Goal: Task Accomplishment & Management: Use online tool/utility

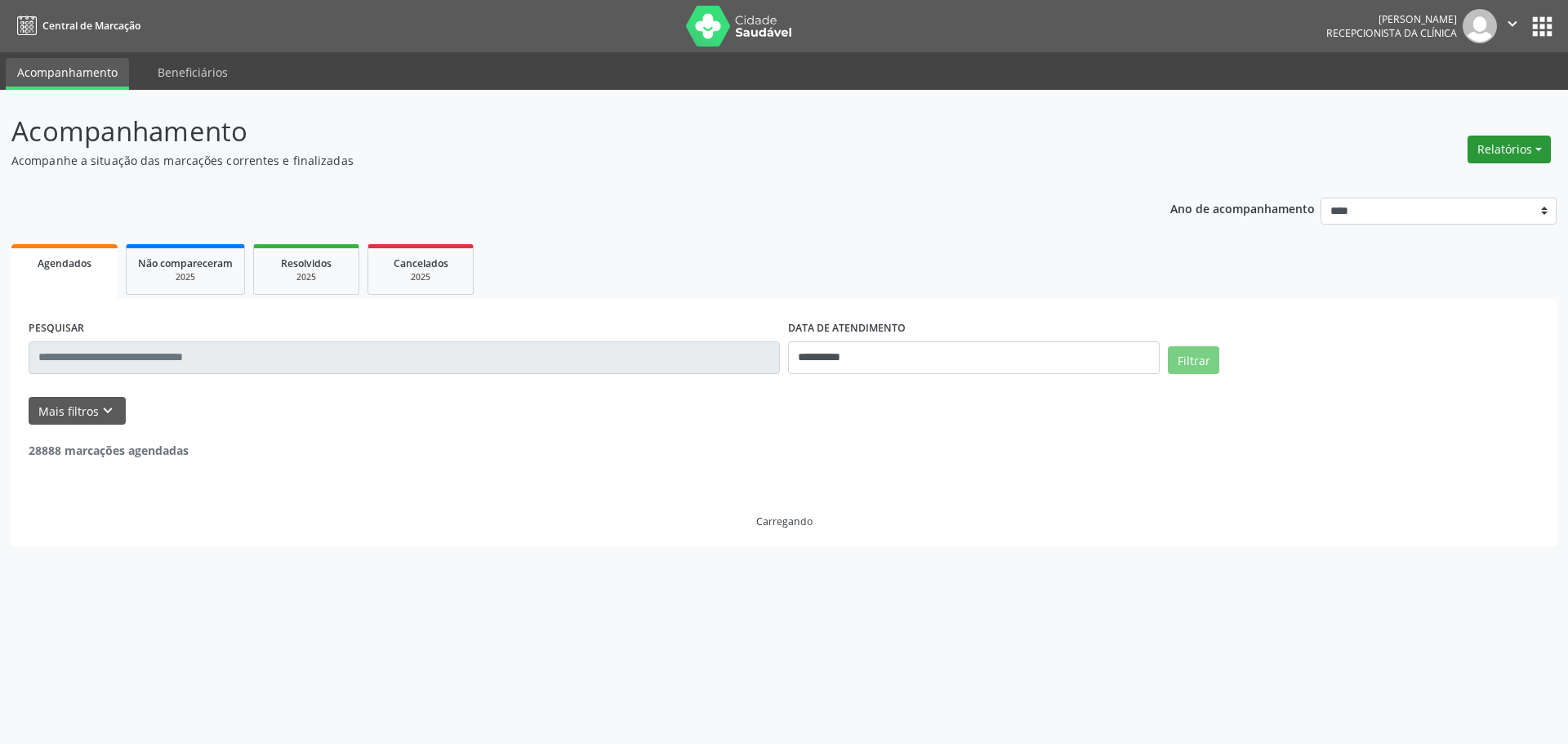
click at [1505, 151] on button "Relatórios" at bounding box center [1509, 150] width 83 height 28
click at [1427, 179] on link "Agendamentos" at bounding box center [1463, 185] width 176 height 23
select select "*"
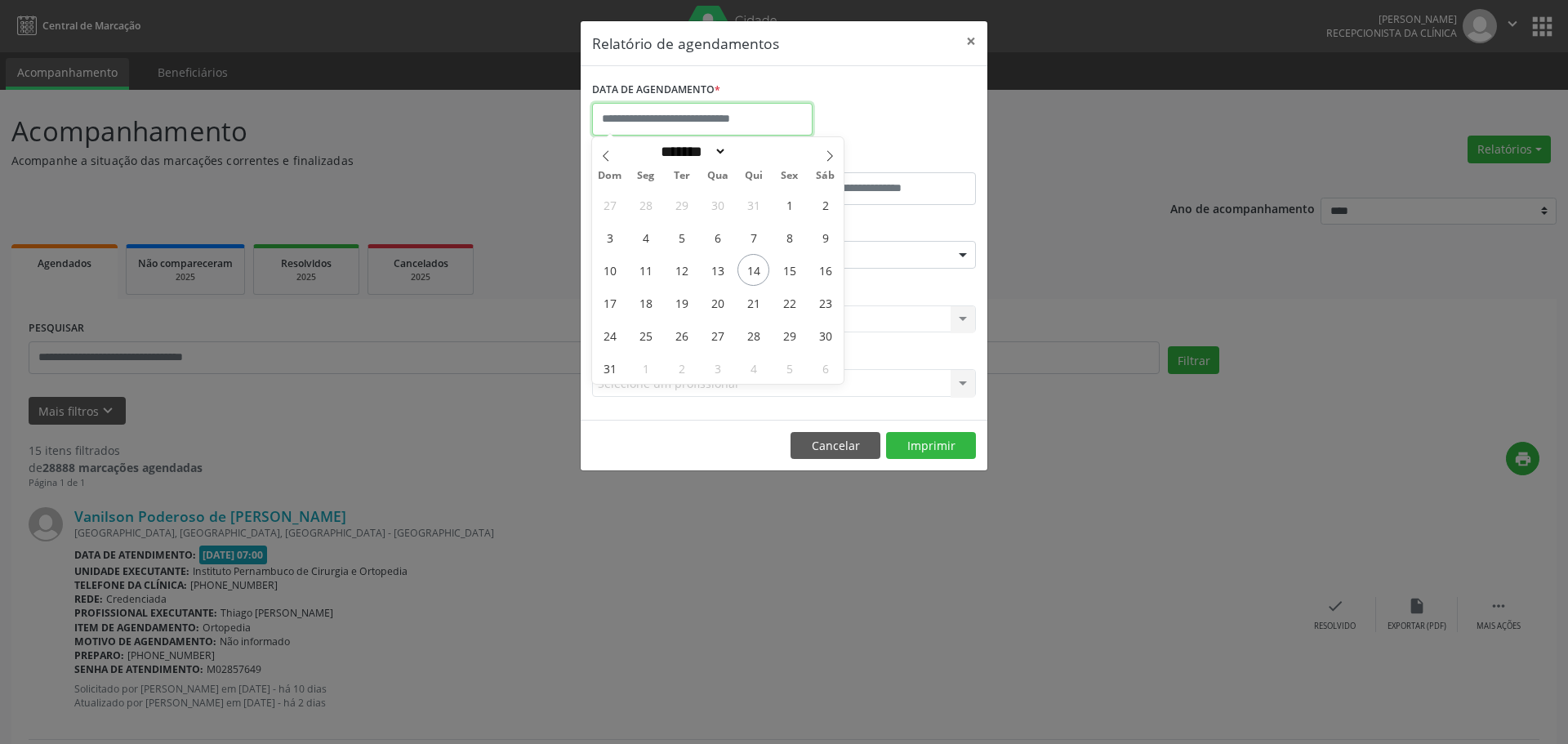
click at [726, 123] on input "text" at bounding box center [703, 119] width 221 height 33
click at [796, 273] on span "15" at bounding box center [789, 270] width 32 height 32
type input "**********"
click at [796, 273] on span "15" at bounding box center [789, 270] width 32 height 32
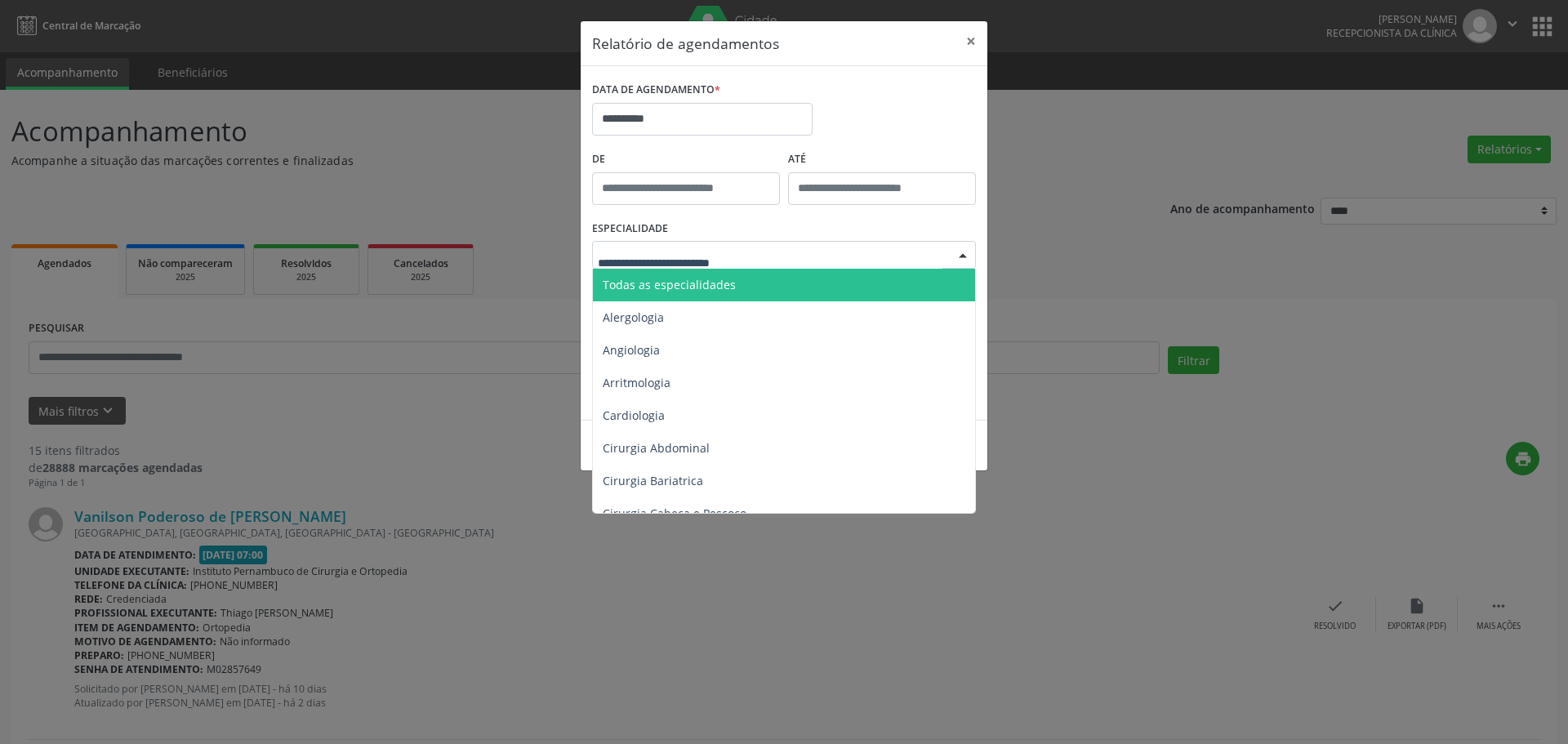
click at [770, 265] on div at bounding box center [784, 255] width 384 height 28
click at [764, 289] on span "Todas as especialidades" at bounding box center [785, 285] width 384 height 33
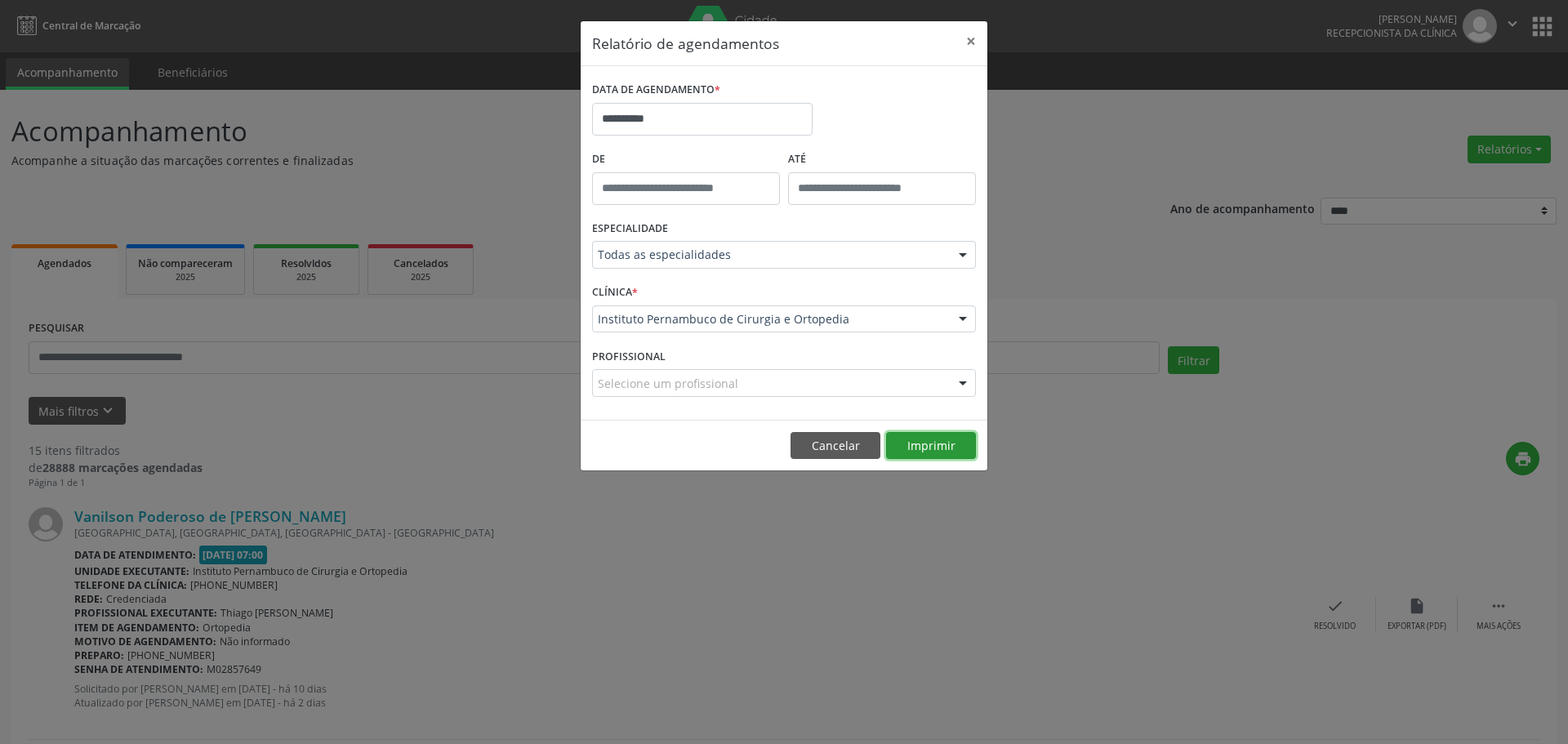
click at [944, 446] on button "Imprimir" at bounding box center [931, 446] width 90 height 28
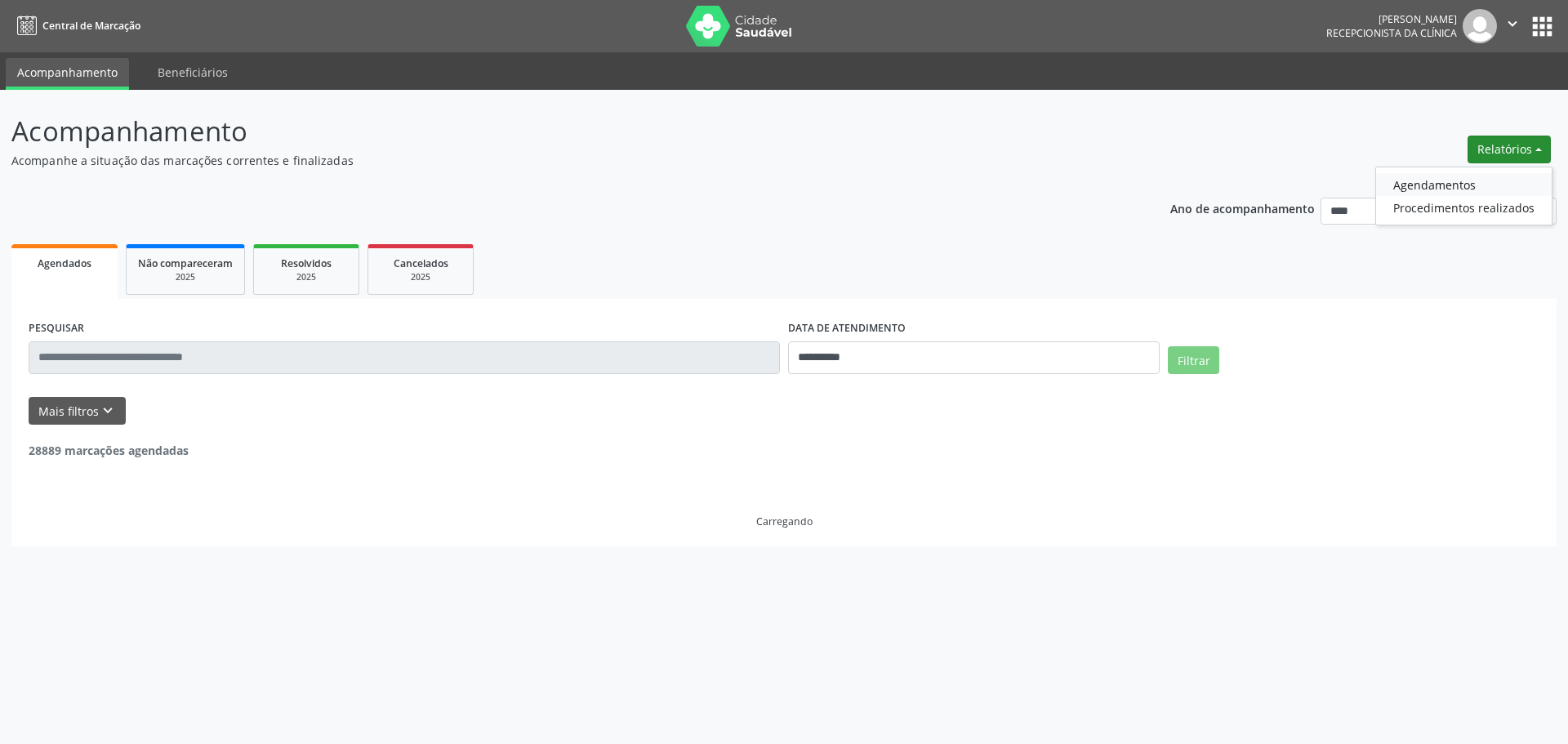
click at [1462, 177] on link "Agendamentos" at bounding box center [1463, 185] width 176 height 23
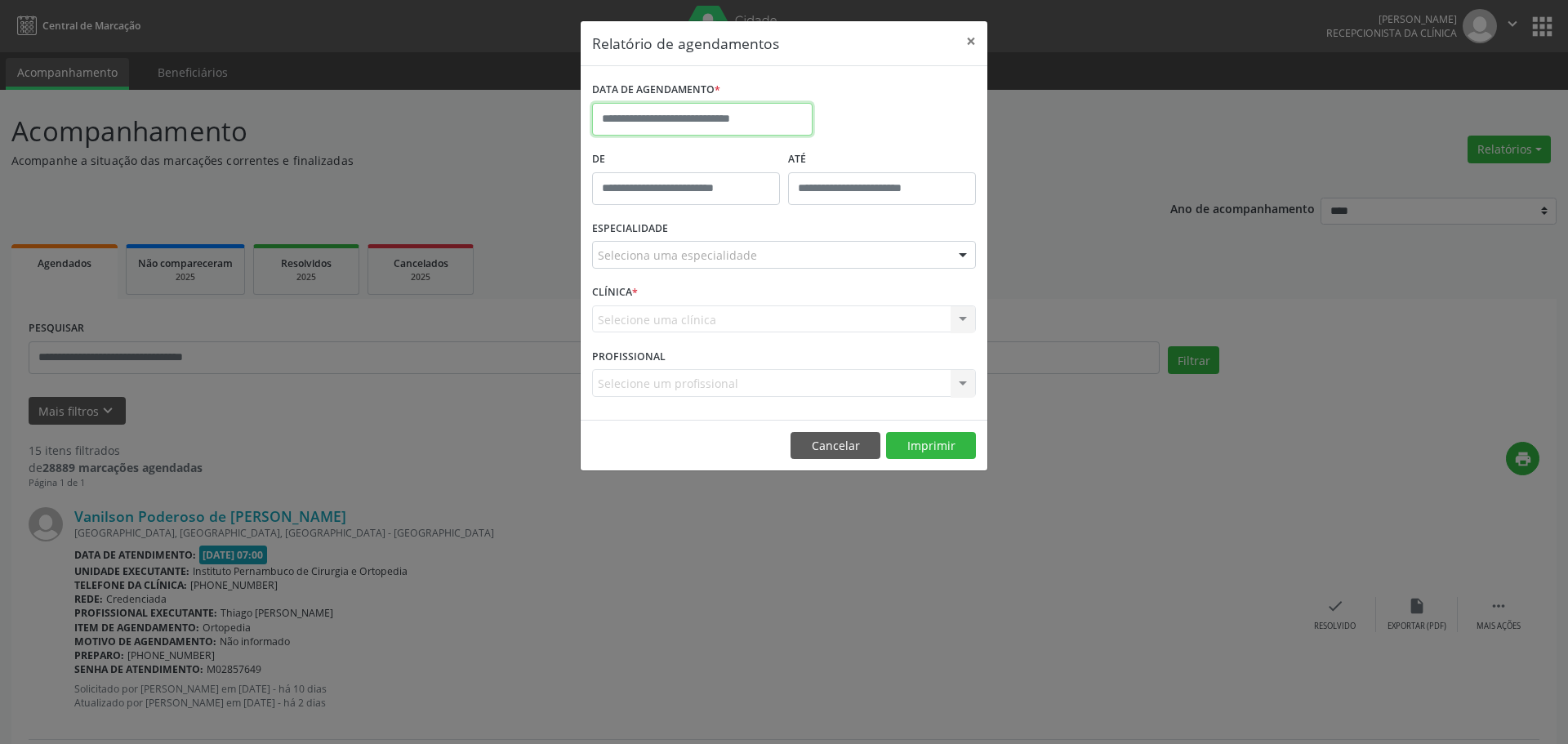
click at [714, 121] on input "text" at bounding box center [703, 119] width 221 height 33
click at [761, 310] on span "21" at bounding box center [753, 302] width 32 height 32
type input "**********"
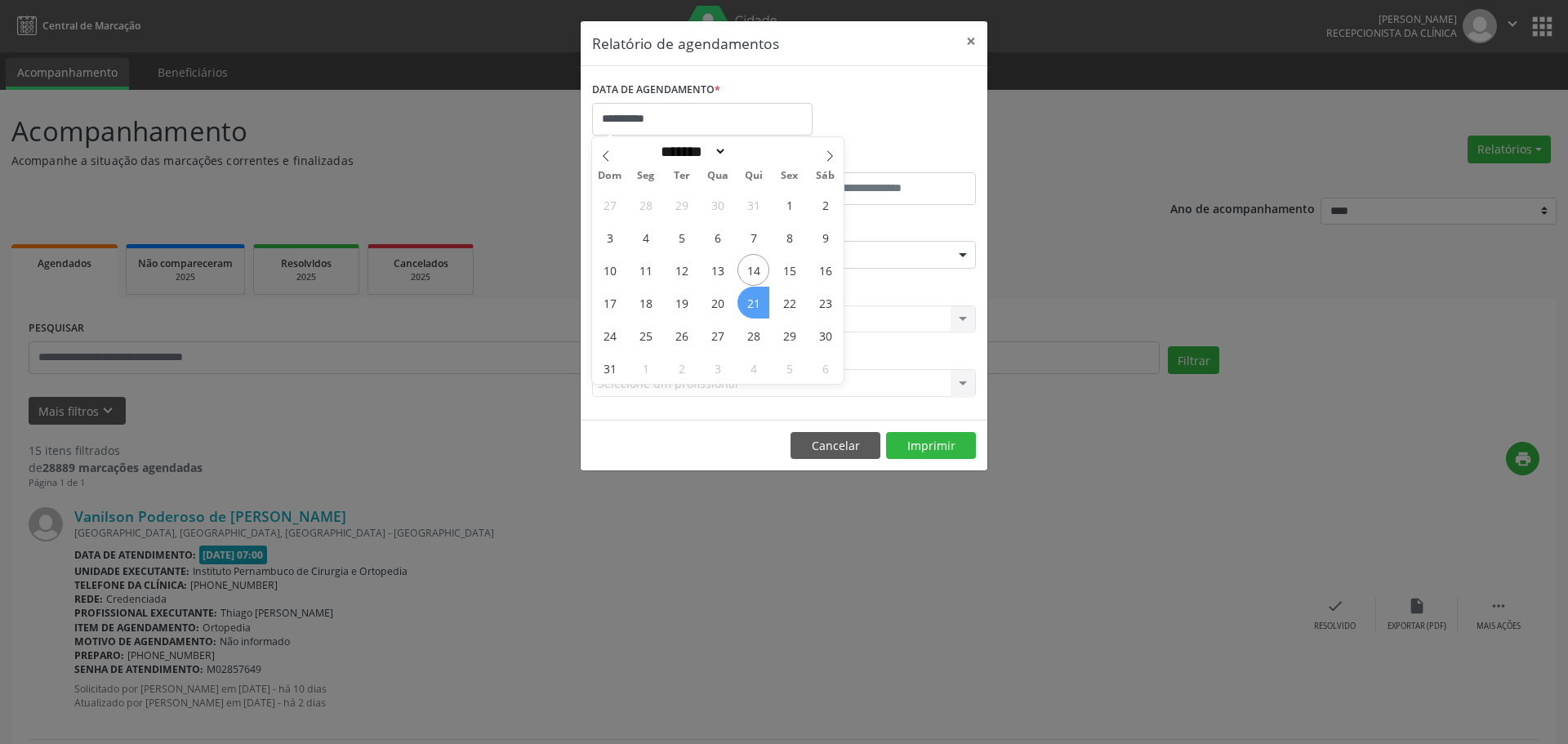
click at [761, 310] on span "21" at bounding box center [753, 302] width 32 height 32
click at [782, 257] on div "Seleciona uma especialidade" at bounding box center [784, 255] width 384 height 28
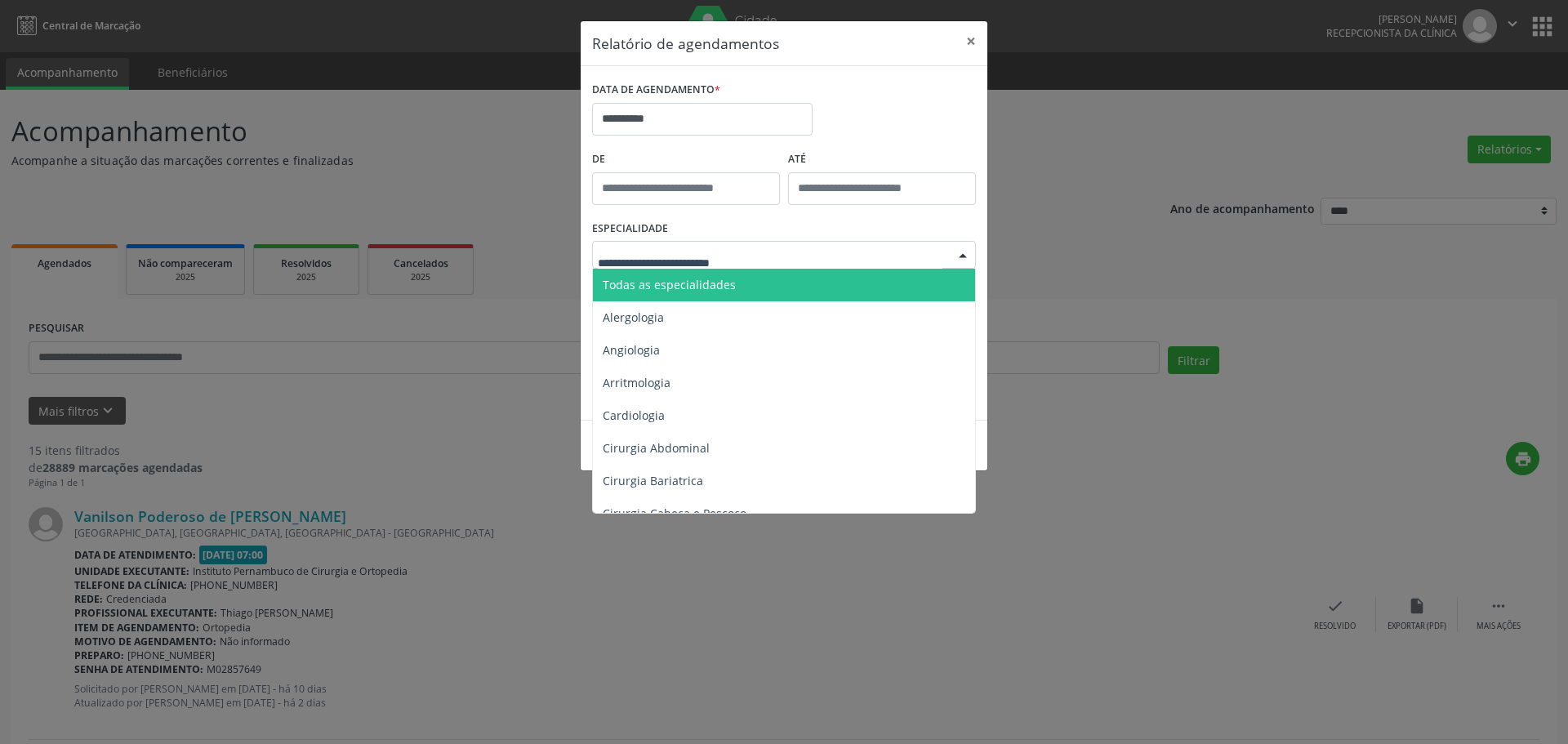
click at [780, 271] on span "Todas as especialidades" at bounding box center [785, 285] width 384 height 33
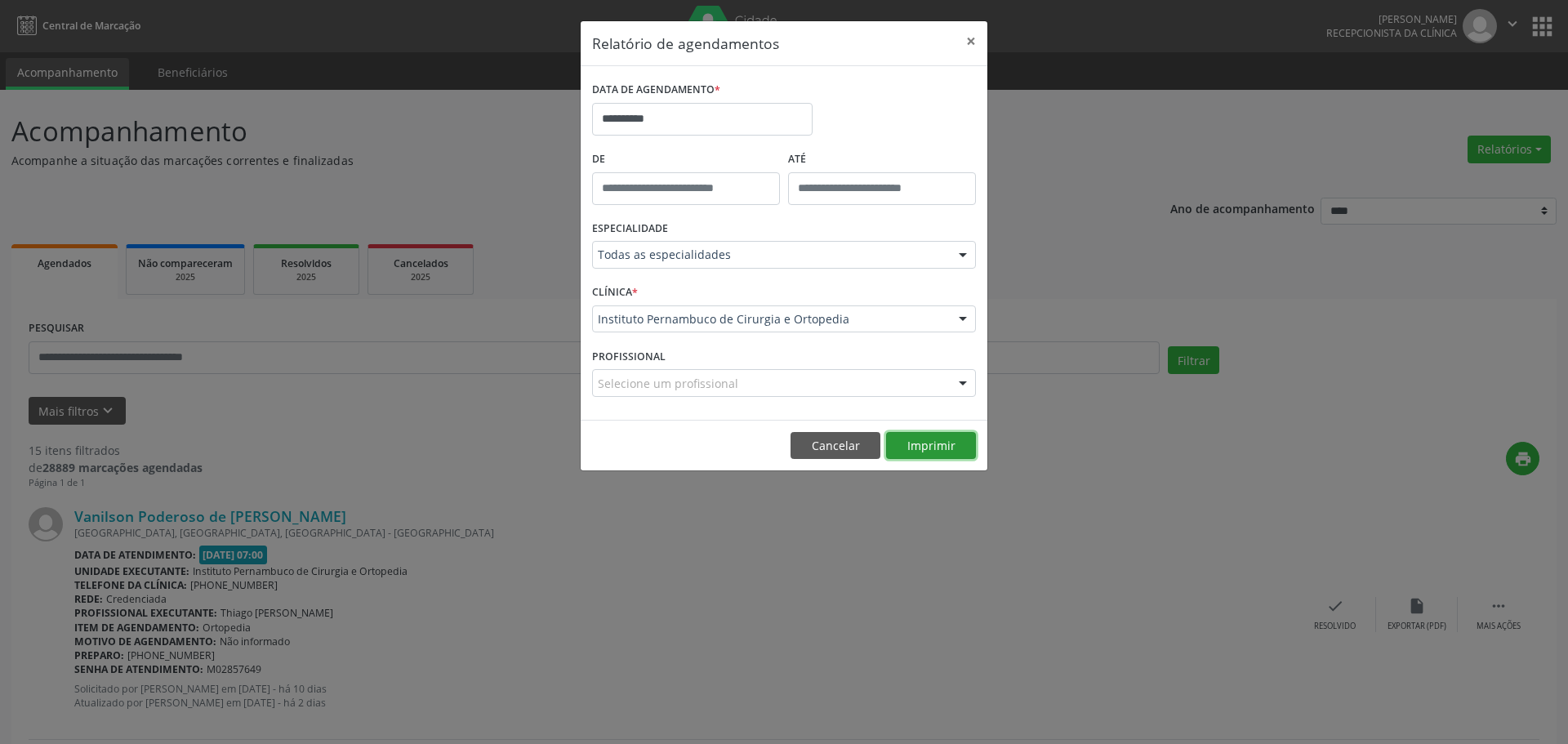
click at [928, 439] on button "Imprimir" at bounding box center [931, 446] width 90 height 28
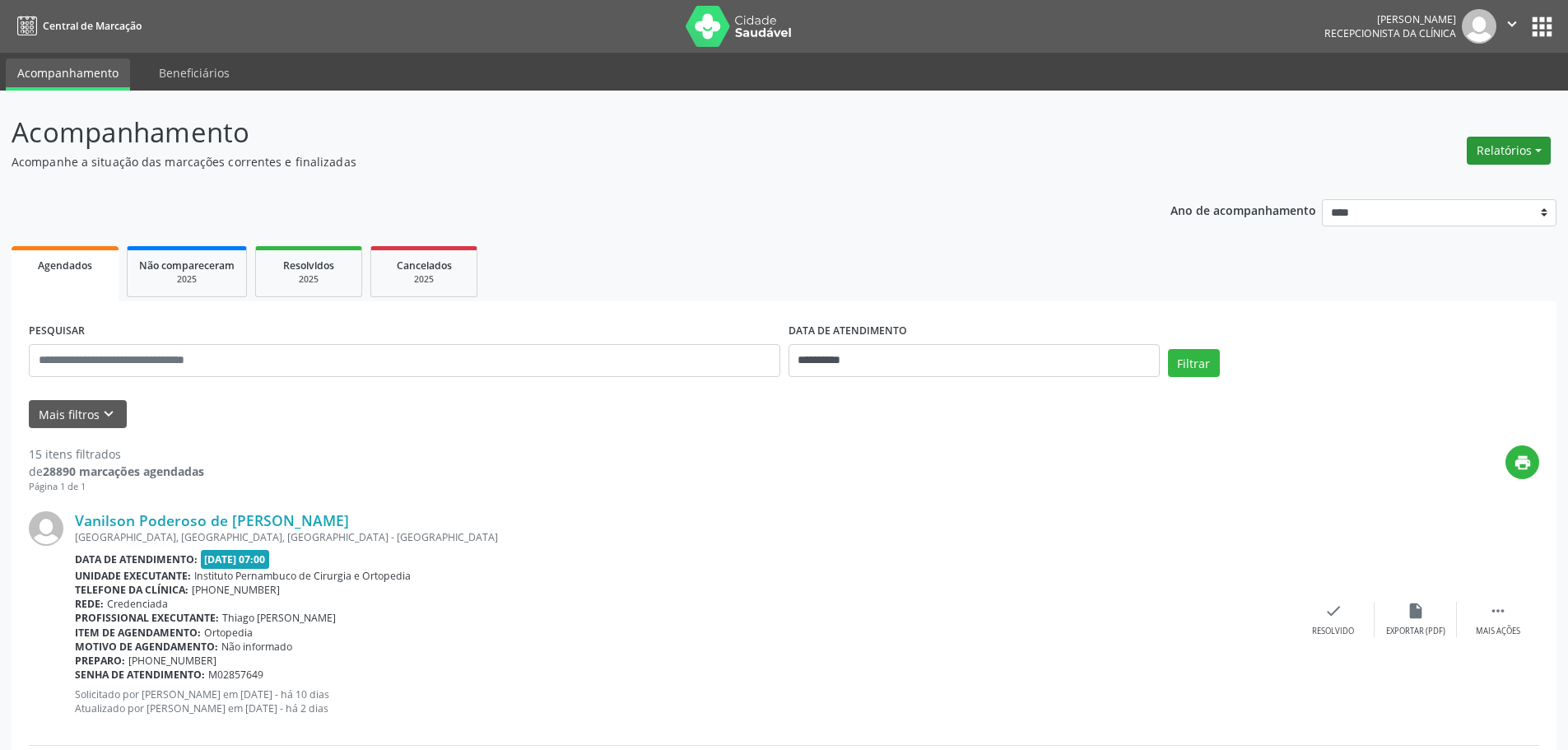
click at [1493, 155] on button "Relatórios" at bounding box center [1509, 151] width 84 height 28
click at [1454, 183] on link "Agendamentos" at bounding box center [1462, 186] width 177 height 23
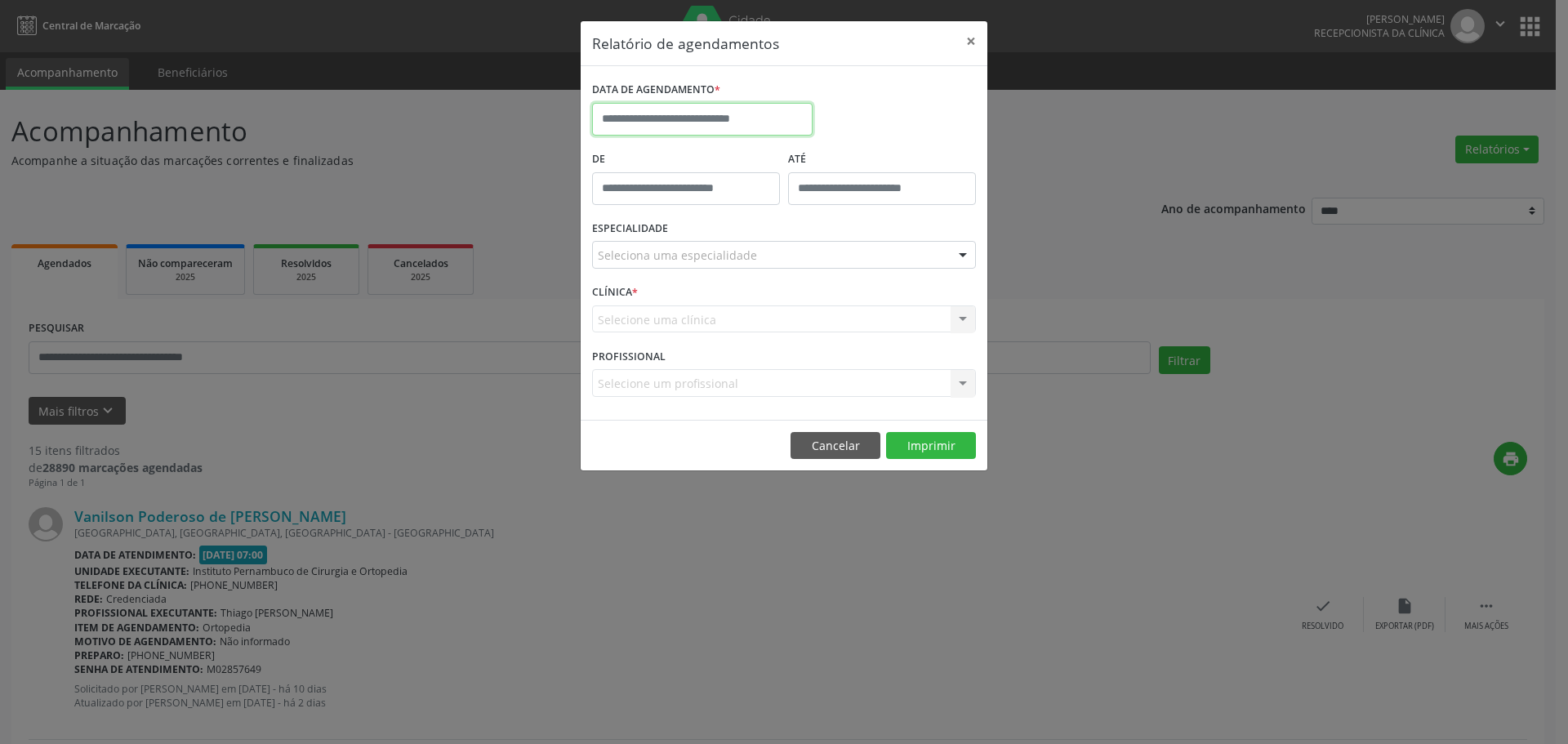
click at [790, 128] on input "text" at bounding box center [703, 119] width 221 height 33
click at [718, 275] on span "13" at bounding box center [717, 270] width 32 height 32
type input "**********"
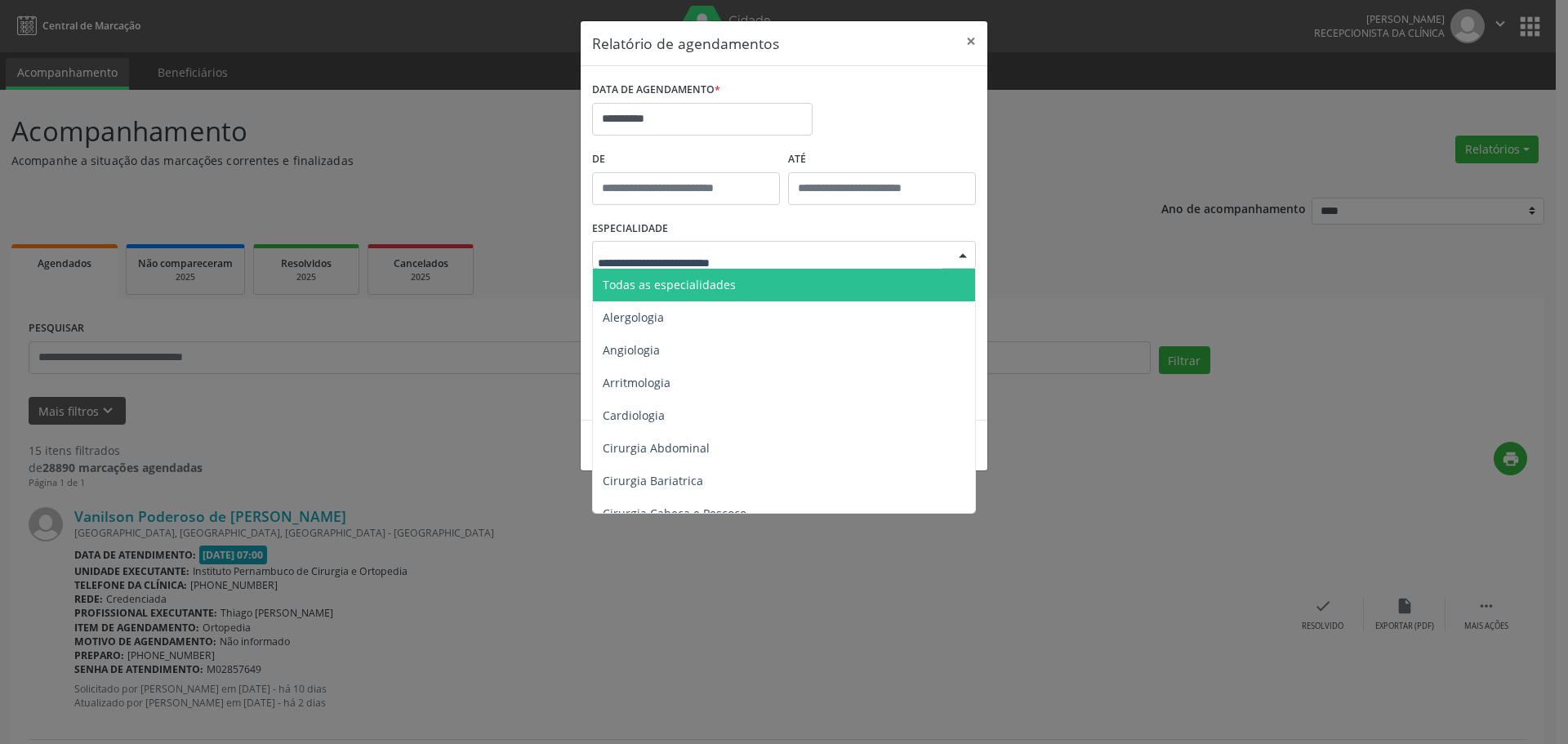
click at [738, 275] on span "Todas as especialidades" at bounding box center [785, 285] width 384 height 33
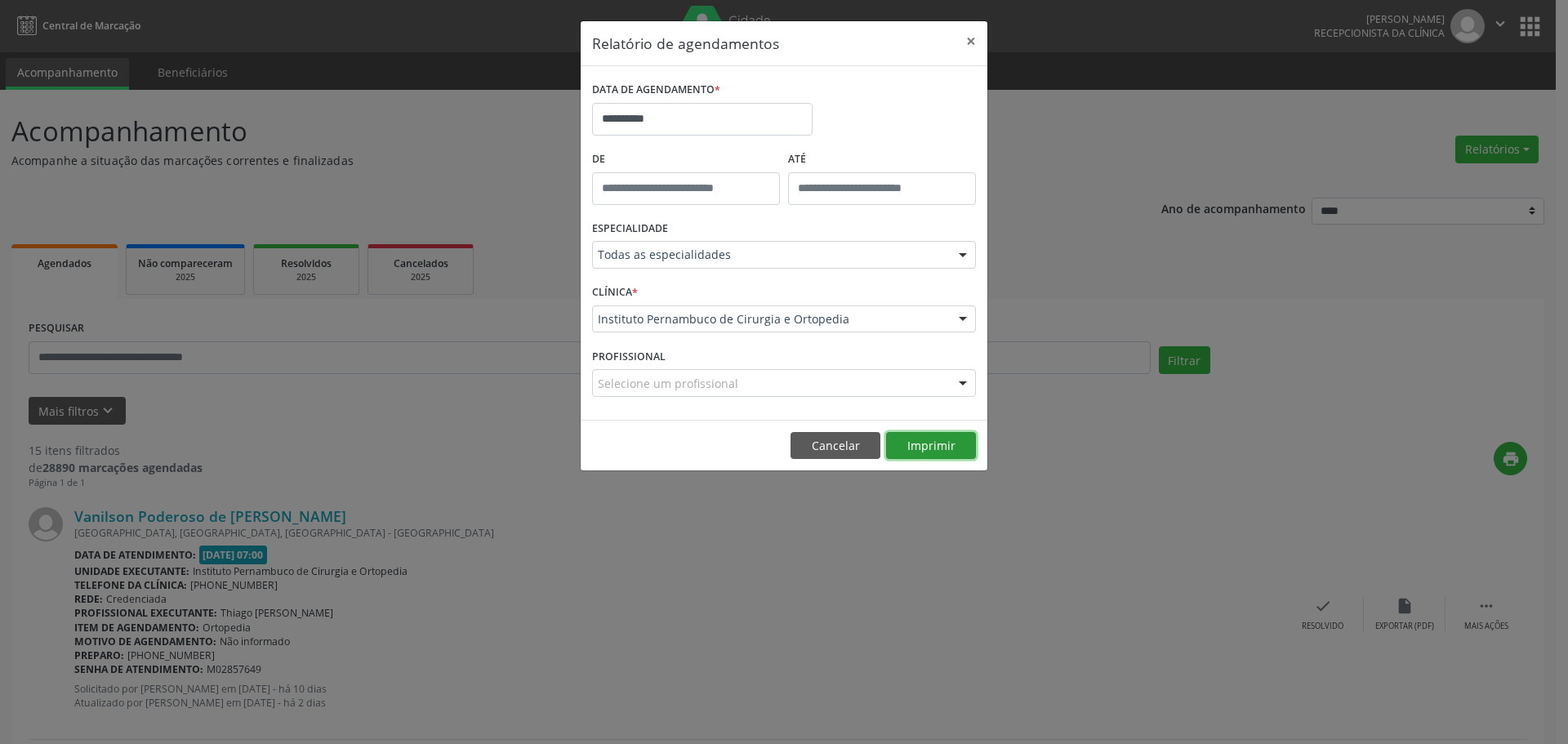
click at [927, 441] on button "Imprimir" at bounding box center [931, 446] width 90 height 28
